Goal: Task Accomplishment & Management: Use online tool/utility

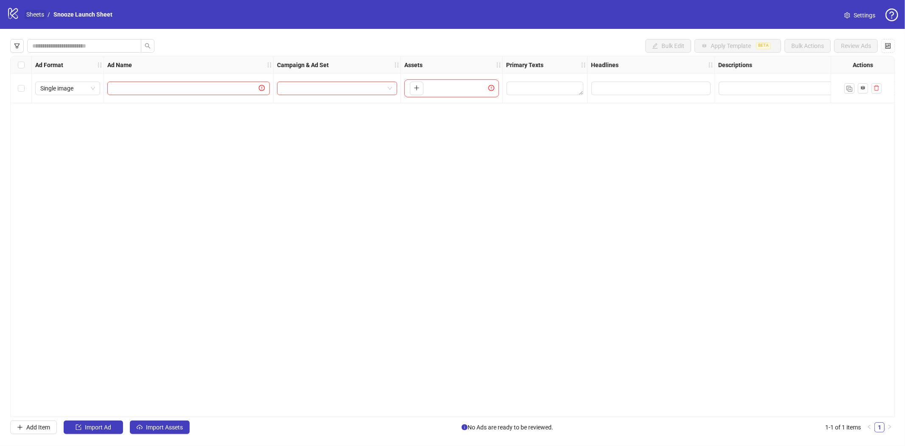
click at [35, 11] on link "Sheets" at bounding box center [35, 14] width 21 height 9
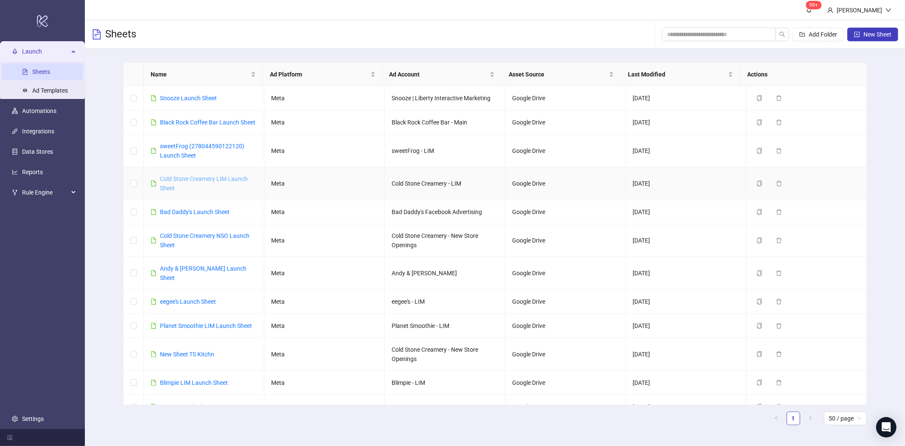
click at [209, 188] on link "Cold Stone Creamery LIM Launch Sheet" at bounding box center [204, 183] width 88 height 16
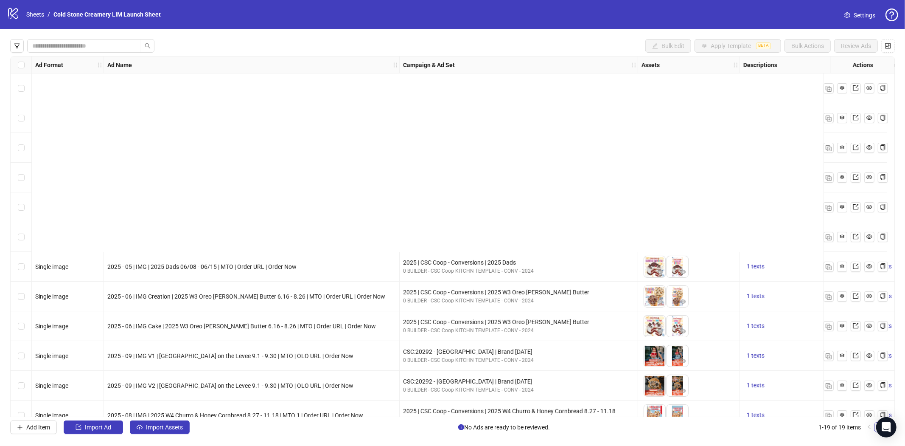
scroll to position [225, 0]
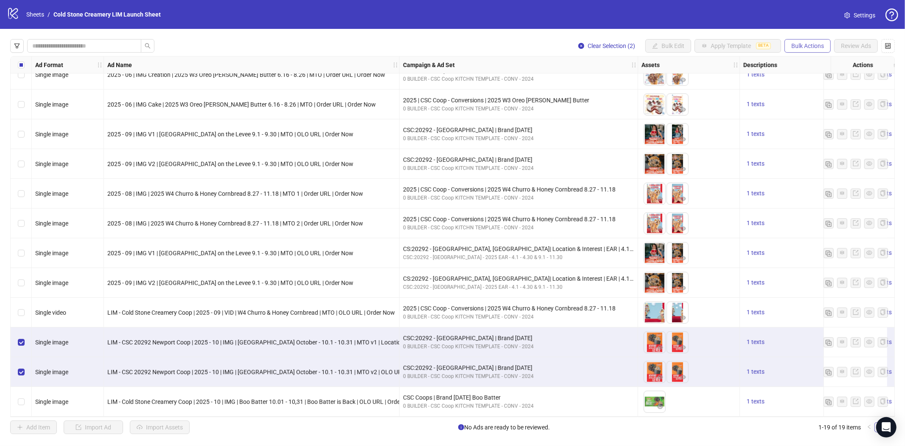
click at [800, 45] on span "Bulk Actions" at bounding box center [808, 45] width 33 height 7
click at [814, 92] on span "Duplicate with assets" at bounding box center [820, 89] width 58 height 9
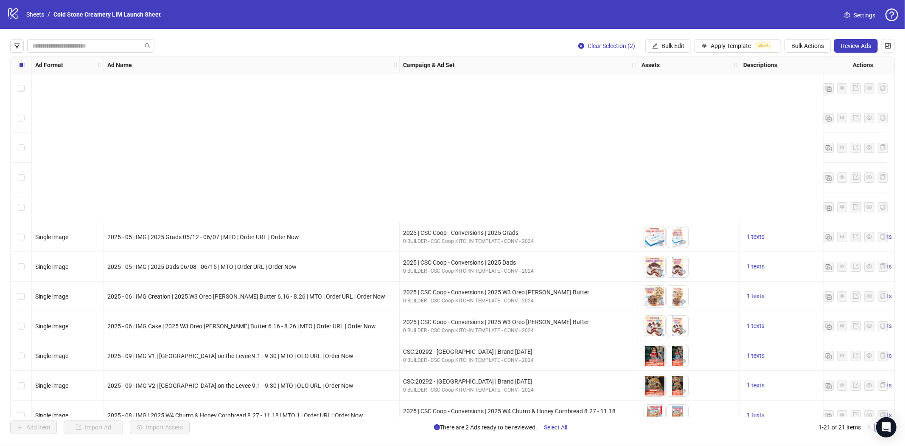
scroll to position [284, 0]
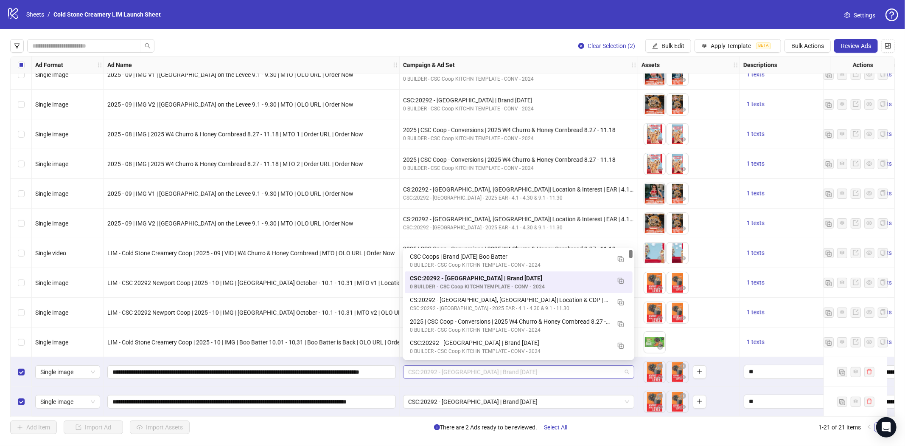
drag, startPoint x: 538, startPoint y: 370, endPoint x: 481, endPoint y: 373, distance: 57.4
click at [469, 373] on span "CSC:20292 - [GEOGRAPHIC_DATA] | Brand [DATE]" at bounding box center [518, 371] width 221 height 13
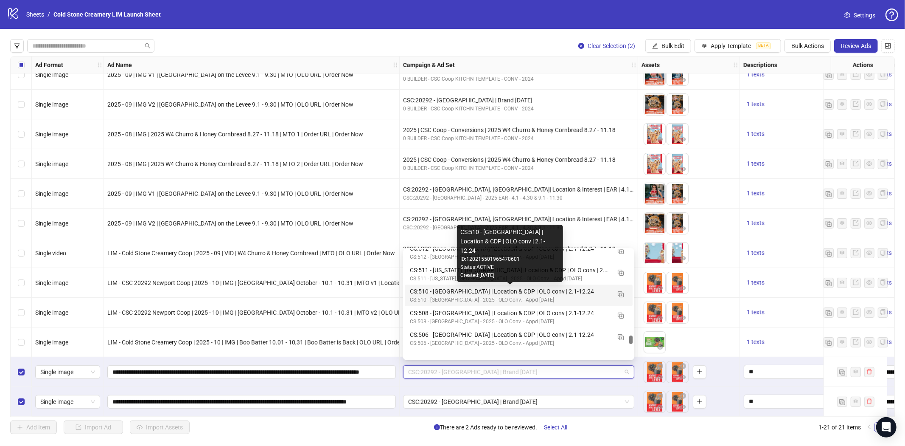
scroll to position [2818, 0]
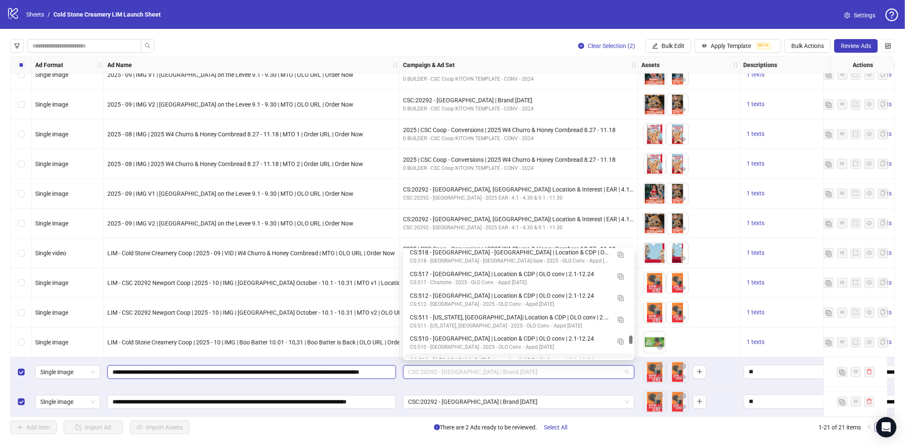
click at [369, 370] on input "**********" at bounding box center [250, 371] width 277 height 9
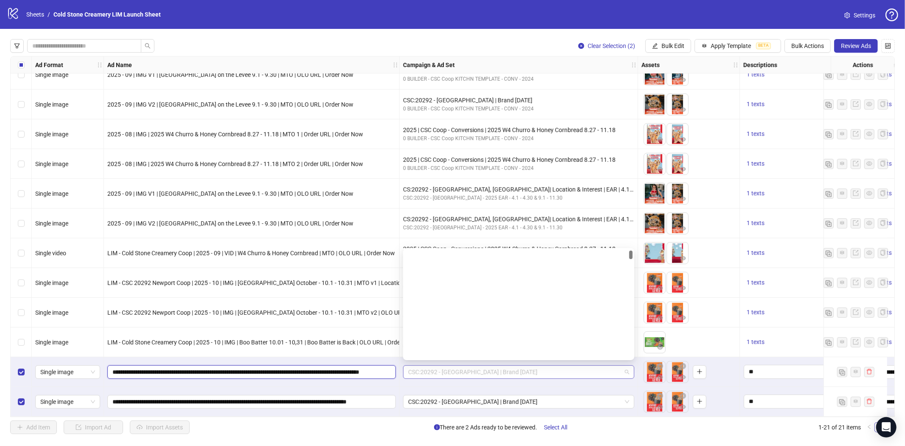
scroll to position [22, 0]
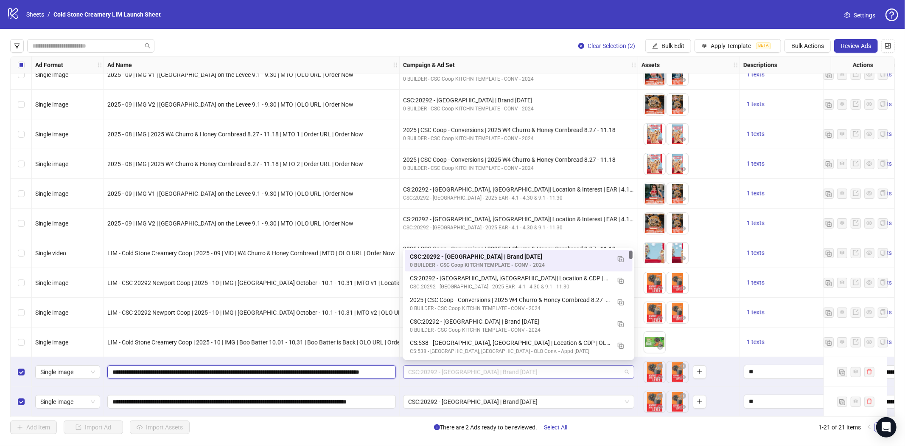
drag, startPoint x: 531, startPoint y: 372, endPoint x: 453, endPoint y: 368, distance: 77.8
click at [453, 368] on span "CSC:20292 - [GEOGRAPHIC_DATA] | Brand [DATE]" at bounding box center [518, 371] width 221 height 13
drag, startPoint x: 541, startPoint y: 256, endPoint x: 476, endPoint y: 251, distance: 65.1
click at [476, 251] on div "CSC:20292 - [GEOGRAPHIC_DATA] | Brand [DATE] 0 BUILDER - CSC Coop KITCHN TEMPLA…" at bounding box center [519, 261] width 228 height 22
drag, startPoint x: 409, startPoint y: 368, endPoint x: 529, endPoint y: 368, distance: 120.1
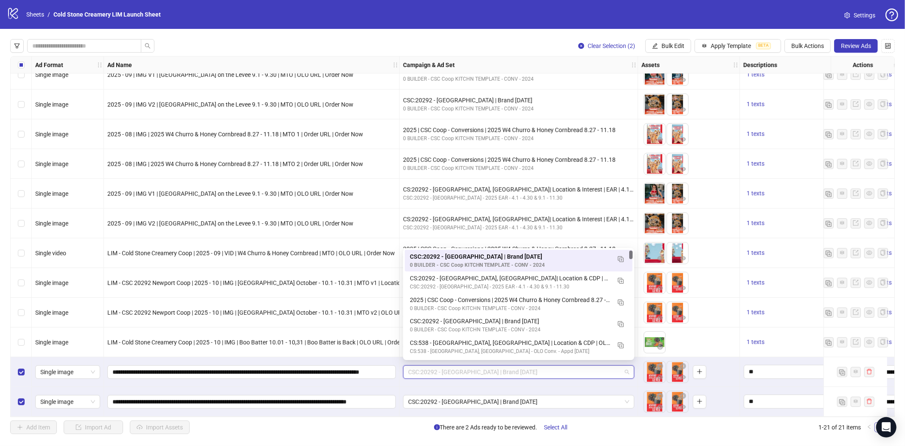
click at [529, 368] on span "CSC:20292 - [GEOGRAPHIC_DATA] | Brand [DATE]" at bounding box center [518, 371] width 221 height 13
click at [436, 365] on span "CSC:20292 - [GEOGRAPHIC_DATA] | Brand [DATE]" at bounding box center [518, 371] width 221 height 13
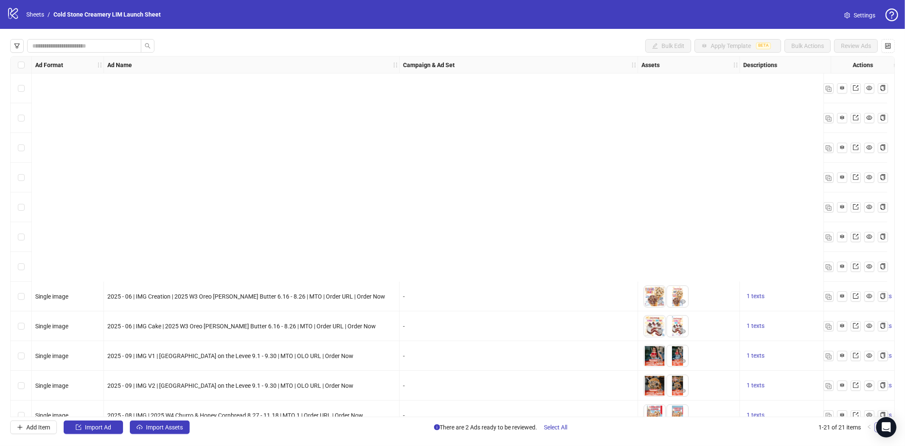
scroll to position [284, 0]
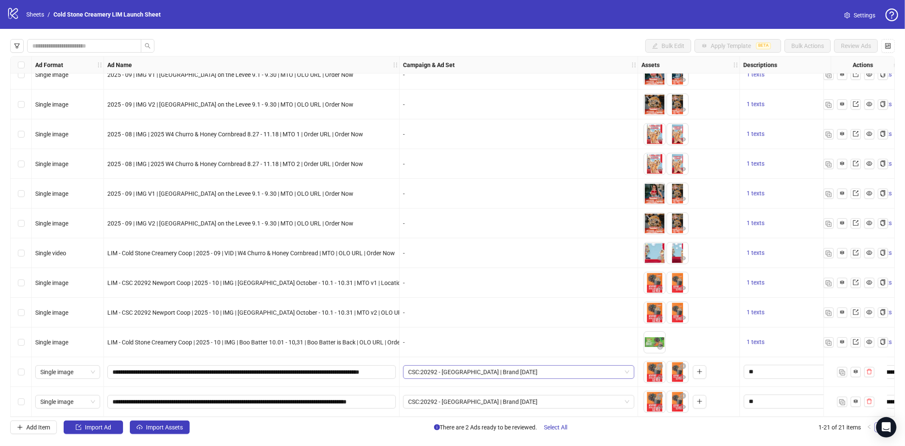
click at [605, 369] on span "CSC:20292 - [GEOGRAPHIC_DATA] | Brand [DATE]" at bounding box center [518, 371] width 221 height 13
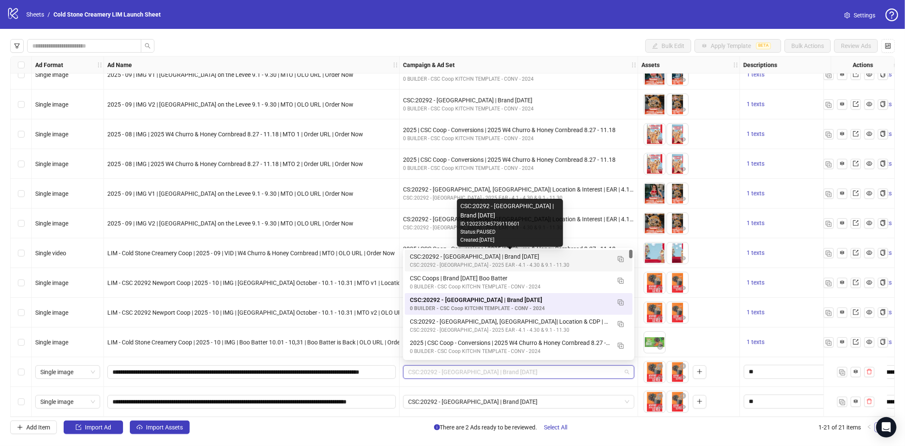
click at [562, 255] on div "CSC:20292 - [GEOGRAPHIC_DATA] | Brand [DATE]" at bounding box center [510, 256] width 201 height 9
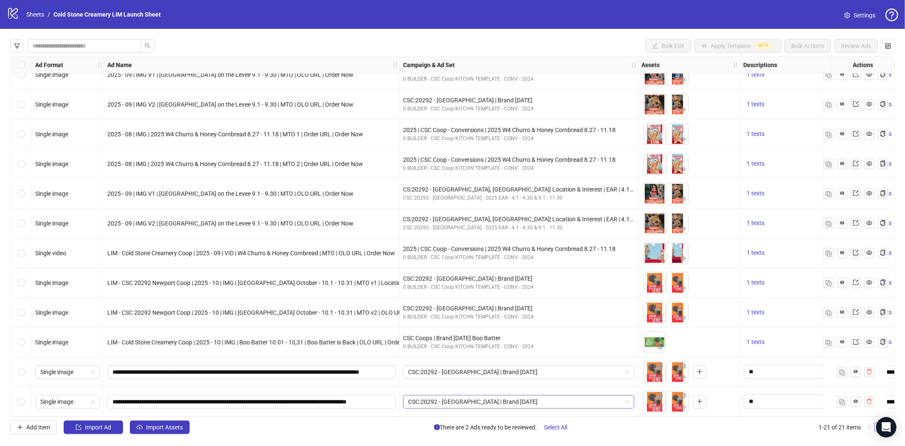
click at [540, 395] on span "CSC:20292 - [GEOGRAPHIC_DATA] | Brand [DATE]" at bounding box center [518, 401] width 221 height 13
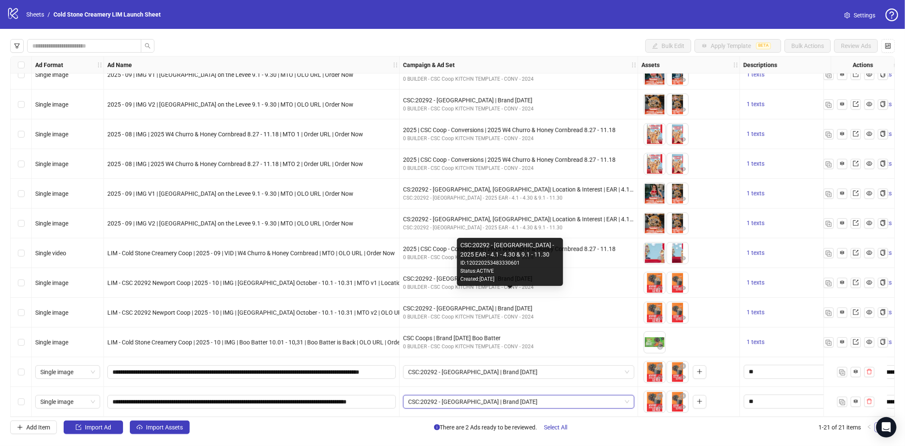
click at [525, 284] on div "CSC:20292 - Newport - 2025 EAR - 4.1 - 4.30 & 9.1 - 11.30 ID: 12022025348333060…" at bounding box center [510, 262] width 106 height 48
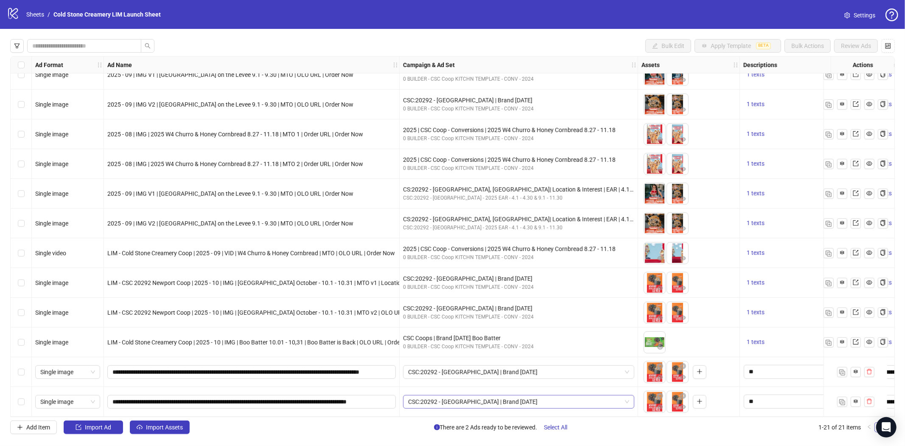
click at [511, 400] on span "CSC:20292 - [GEOGRAPHIC_DATA] | Brand [DATE]" at bounding box center [518, 401] width 221 height 13
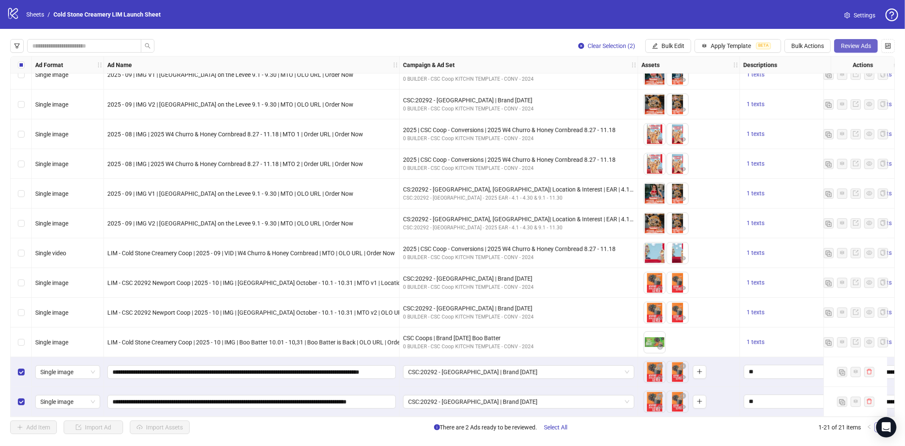
click at [858, 48] on span "Review Ads" at bounding box center [856, 45] width 30 height 7
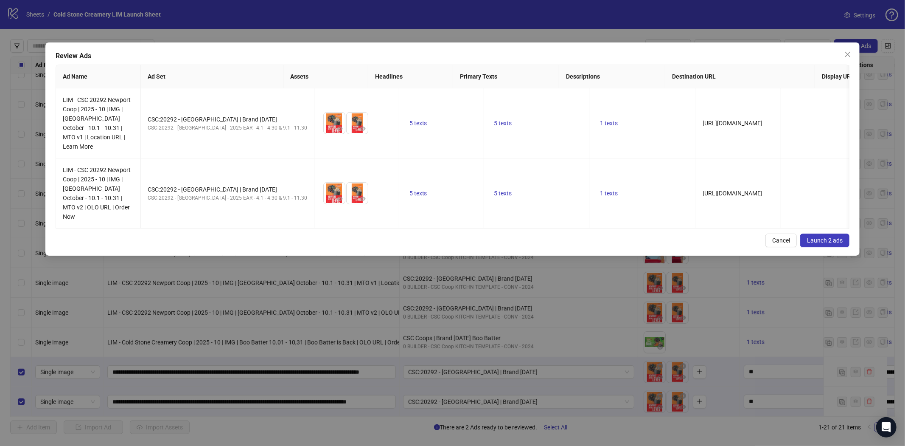
click at [819, 237] on span "Launch 2 ads" at bounding box center [825, 240] width 36 height 7
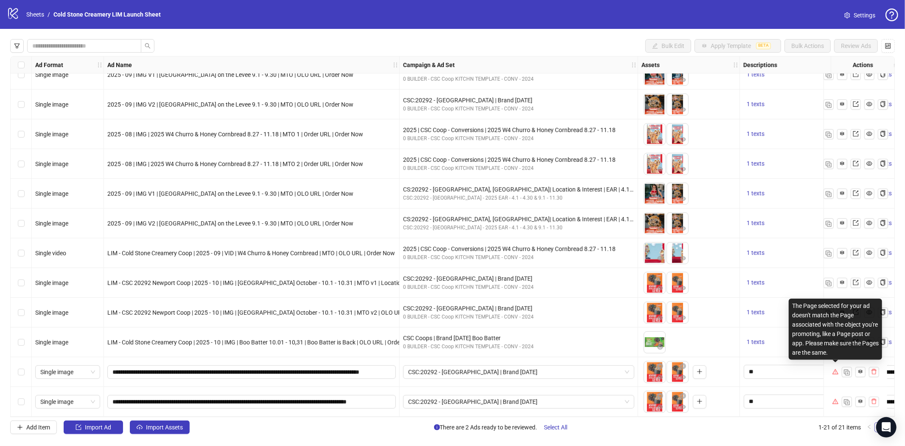
click at [837, 369] on icon "warning" at bounding box center [835, 371] width 6 height 5
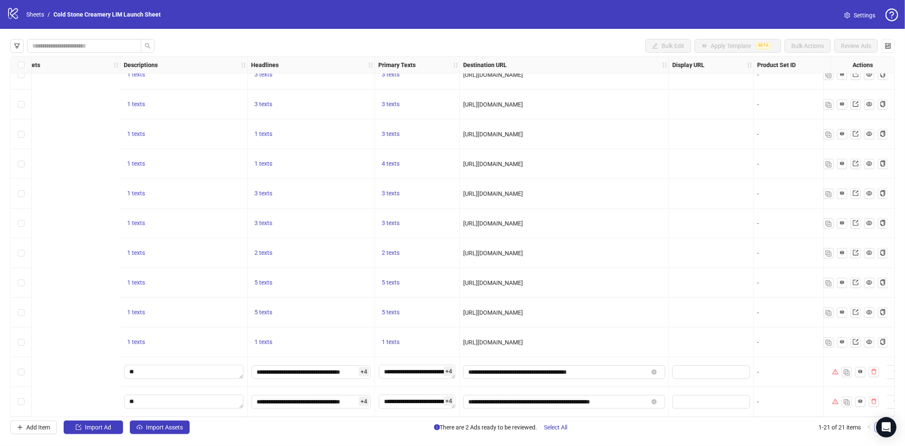
scroll to position [284, 943]
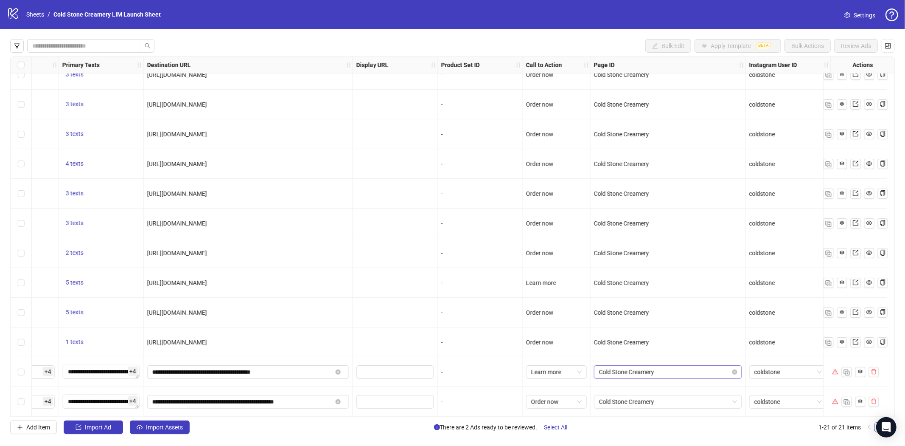
click at [706, 369] on span "Cold Stone Creamery" at bounding box center [668, 371] width 138 height 13
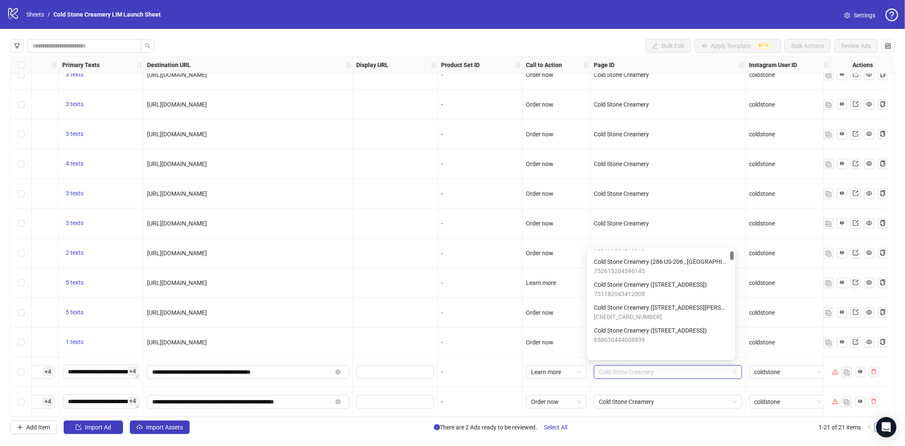
scroll to position [0, 0]
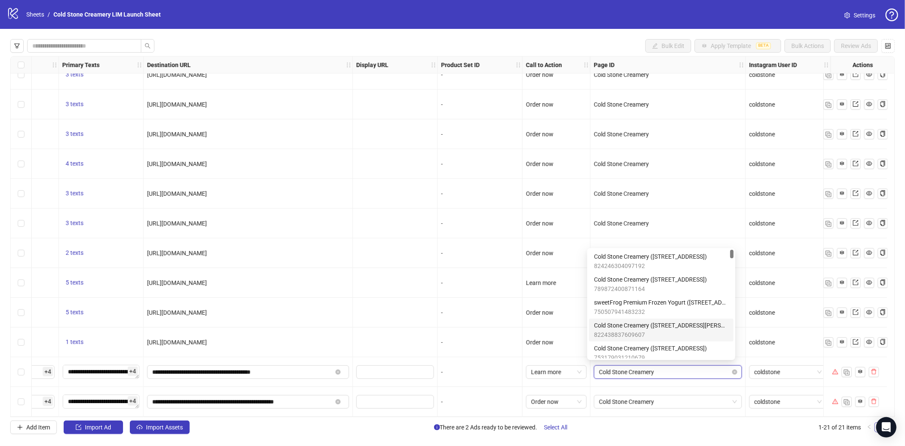
click at [628, 371] on span "Cold Stone Creamery" at bounding box center [668, 371] width 138 height 13
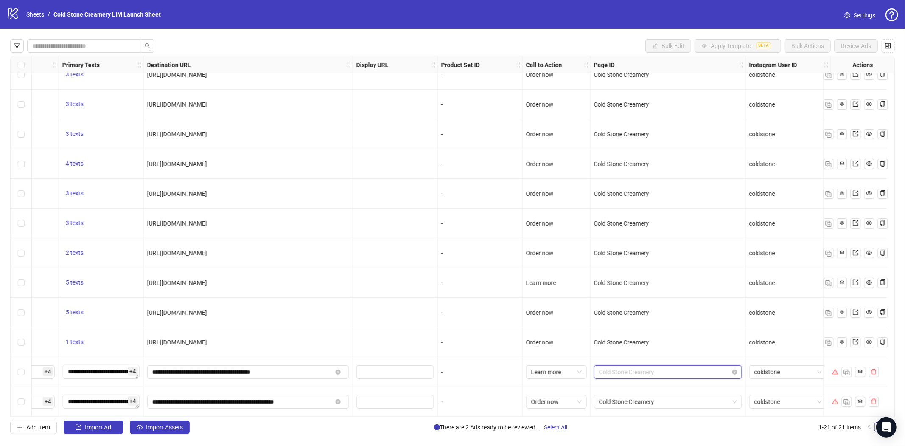
click at [627, 374] on span "Cold Stone Creamery" at bounding box center [668, 371] width 138 height 13
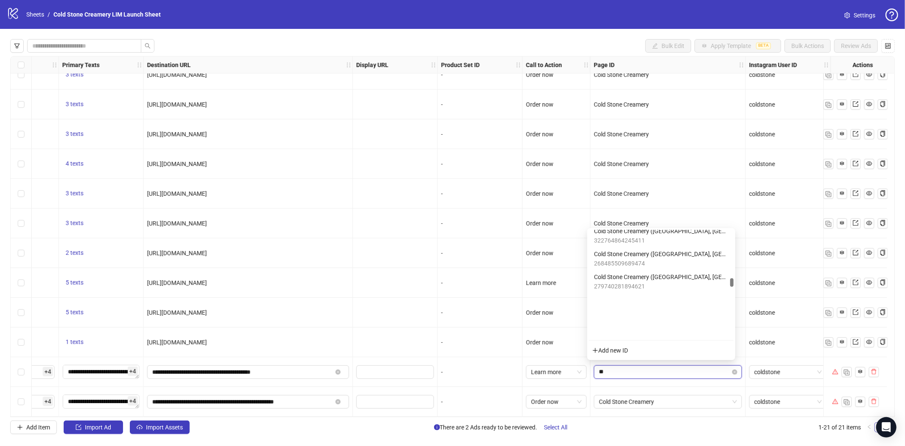
type input "***"
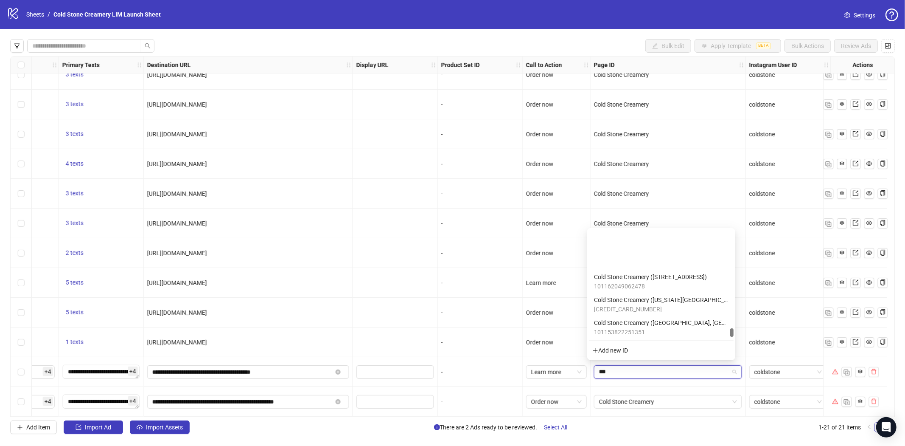
scroll to position [3252, 0]
click at [624, 303] on span "6976800919" at bounding box center [621, 307] width 55 height 9
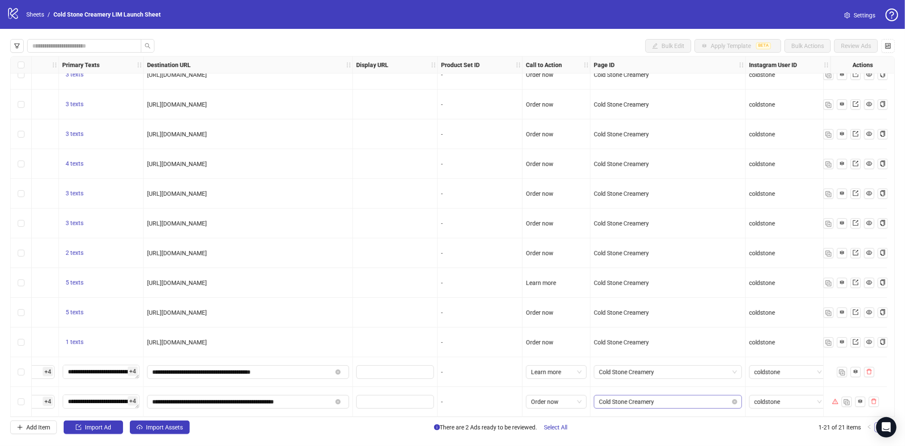
click at [667, 397] on span "Cold Stone Creamery" at bounding box center [668, 401] width 138 height 13
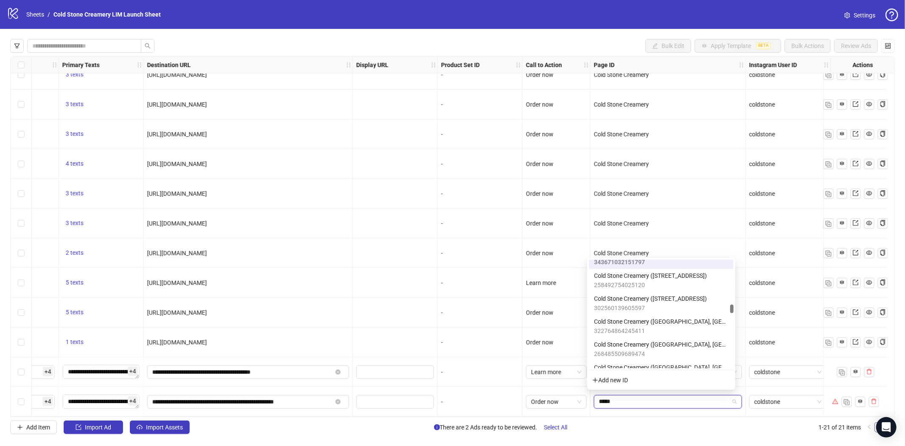
scroll to position [951, 0]
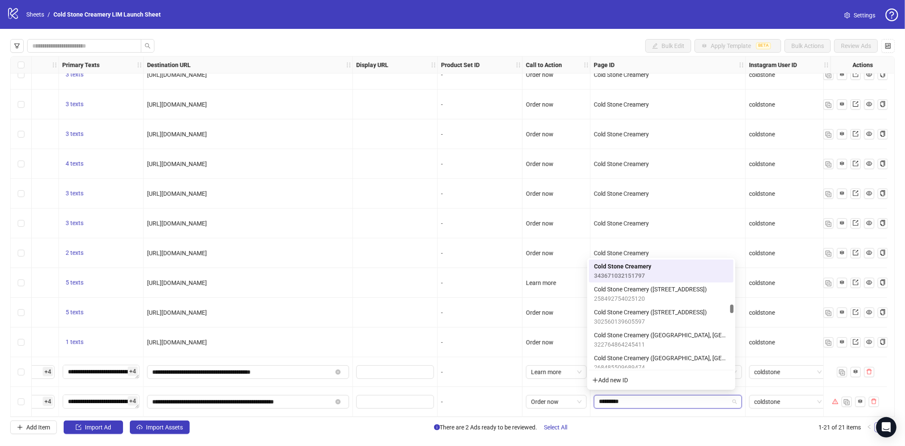
type input "**********"
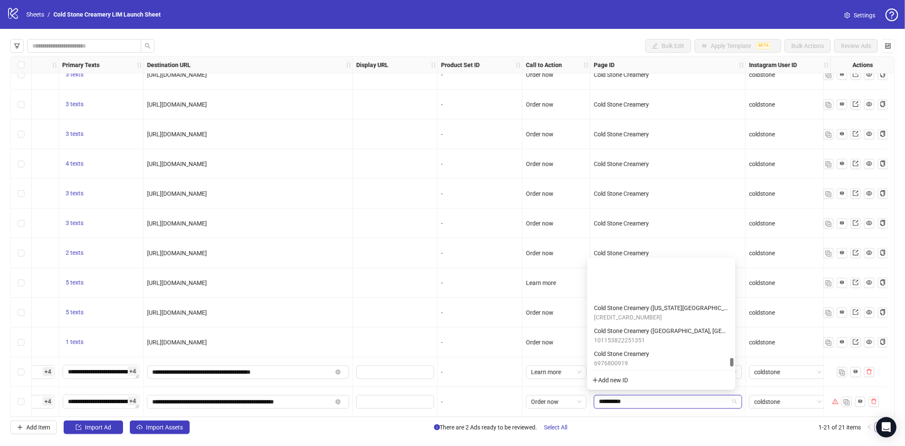
scroll to position [2790, 0]
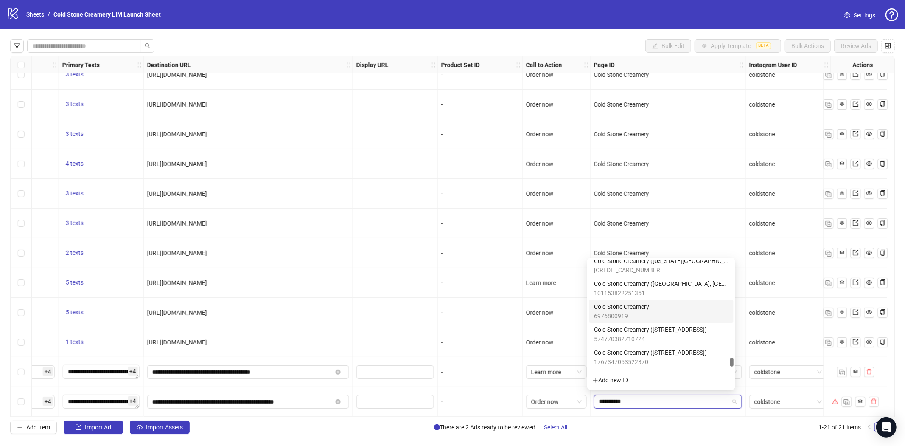
click at [639, 312] on span "6976800919" at bounding box center [621, 315] width 55 height 9
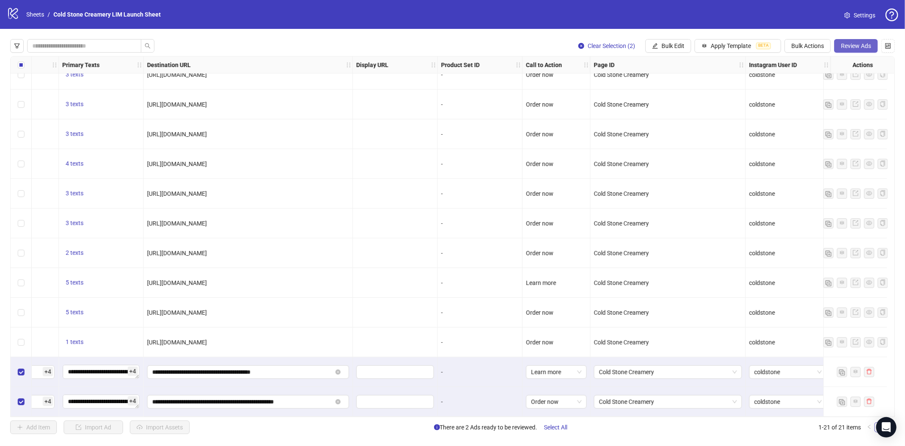
click at [843, 45] on span "Review Ads" at bounding box center [856, 45] width 30 height 7
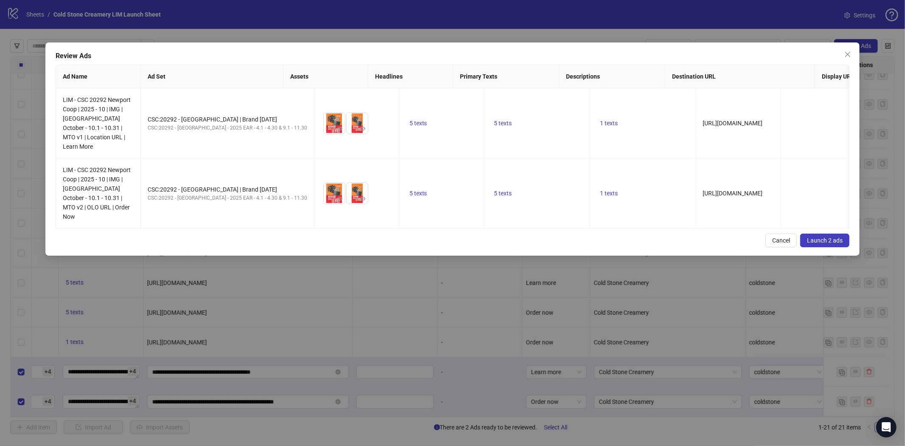
click at [829, 237] on span "Launch 2 ads" at bounding box center [825, 240] width 36 height 7
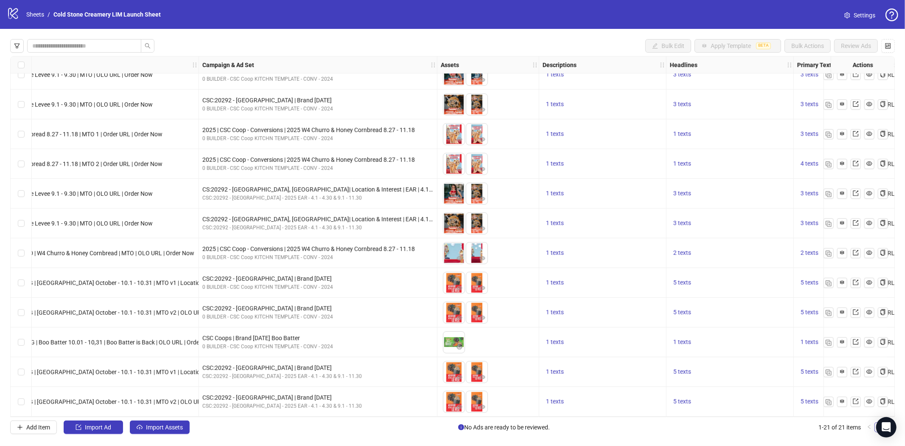
scroll to position [284, 197]
